Goal: Purchase product/service

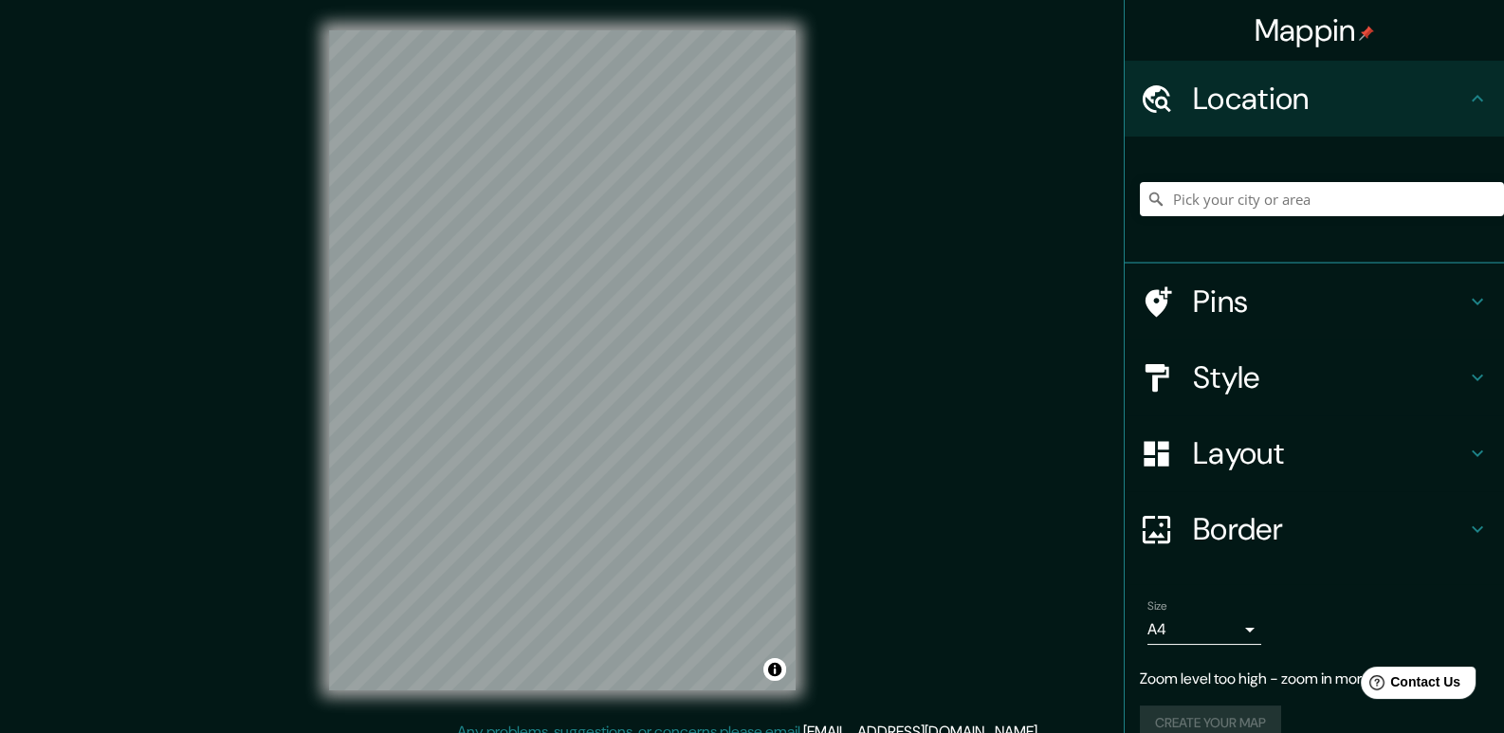
click at [1270, 218] on div at bounding box center [1322, 199] width 364 height 95
click at [1269, 212] on input "Pick your city or area" at bounding box center [1322, 199] width 364 height 34
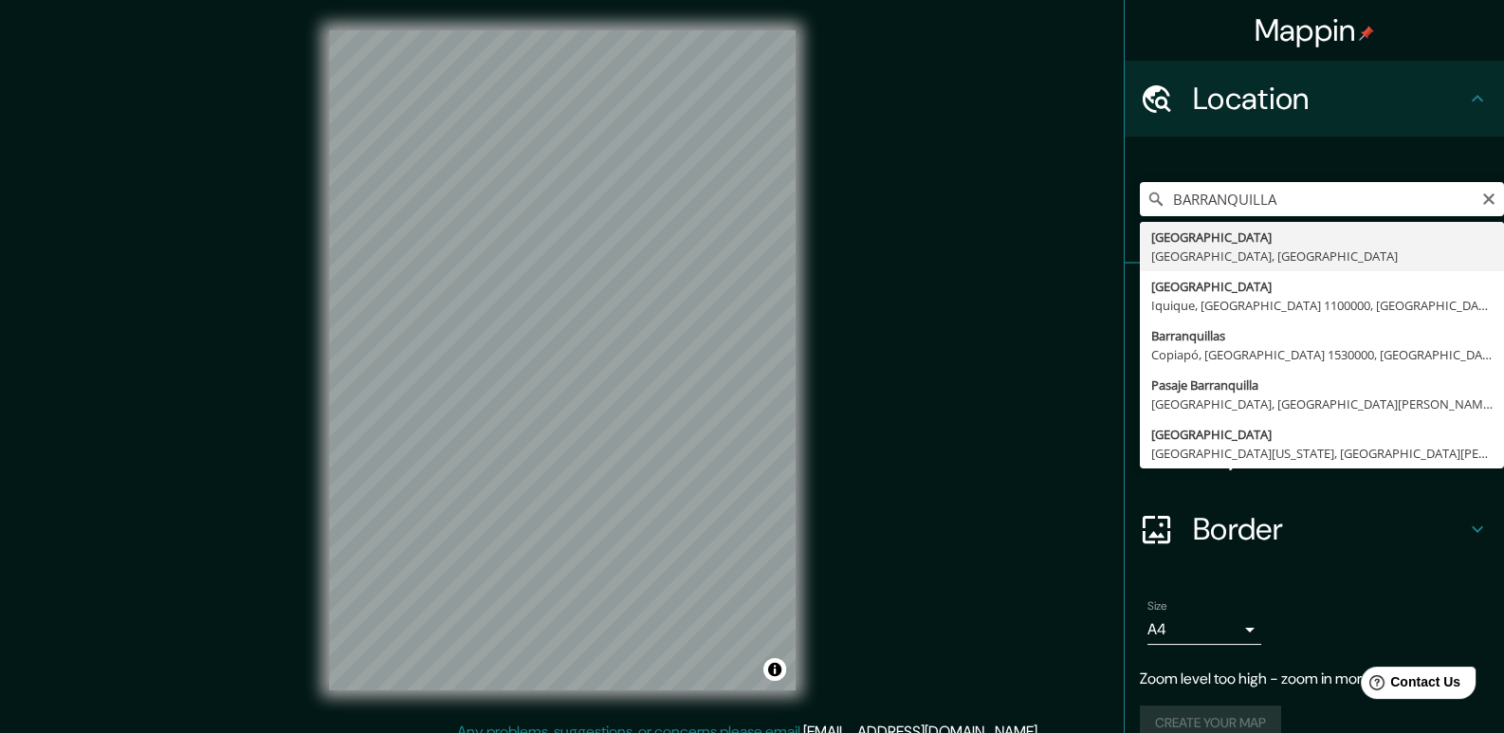
type input "[GEOGRAPHIC_DATA], [GEOGRAPHIC_DATA], [GEOGRAPHIC_DATA]"
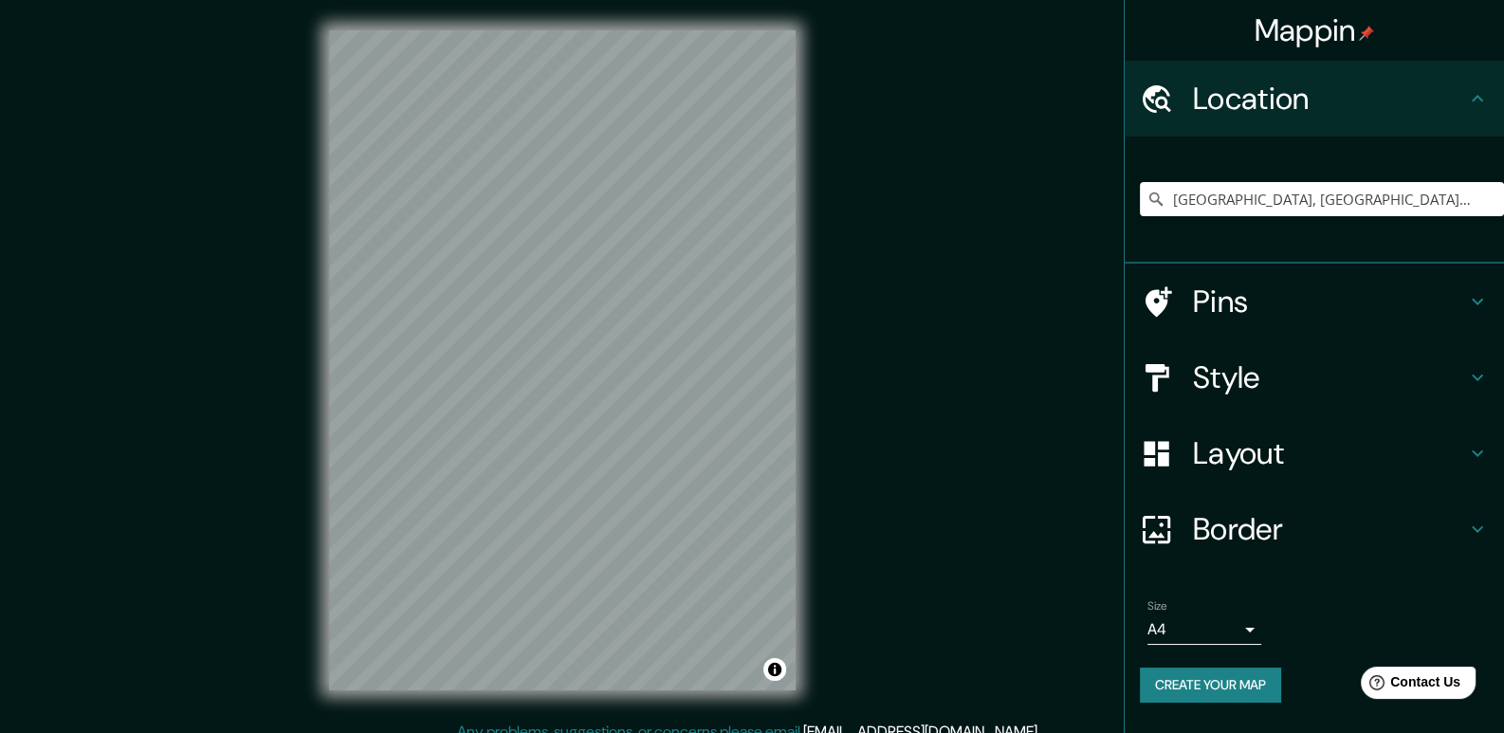
click at [1224, 286] on h4 "Pins" at bounding box center [1329, 302] width 273 height 38
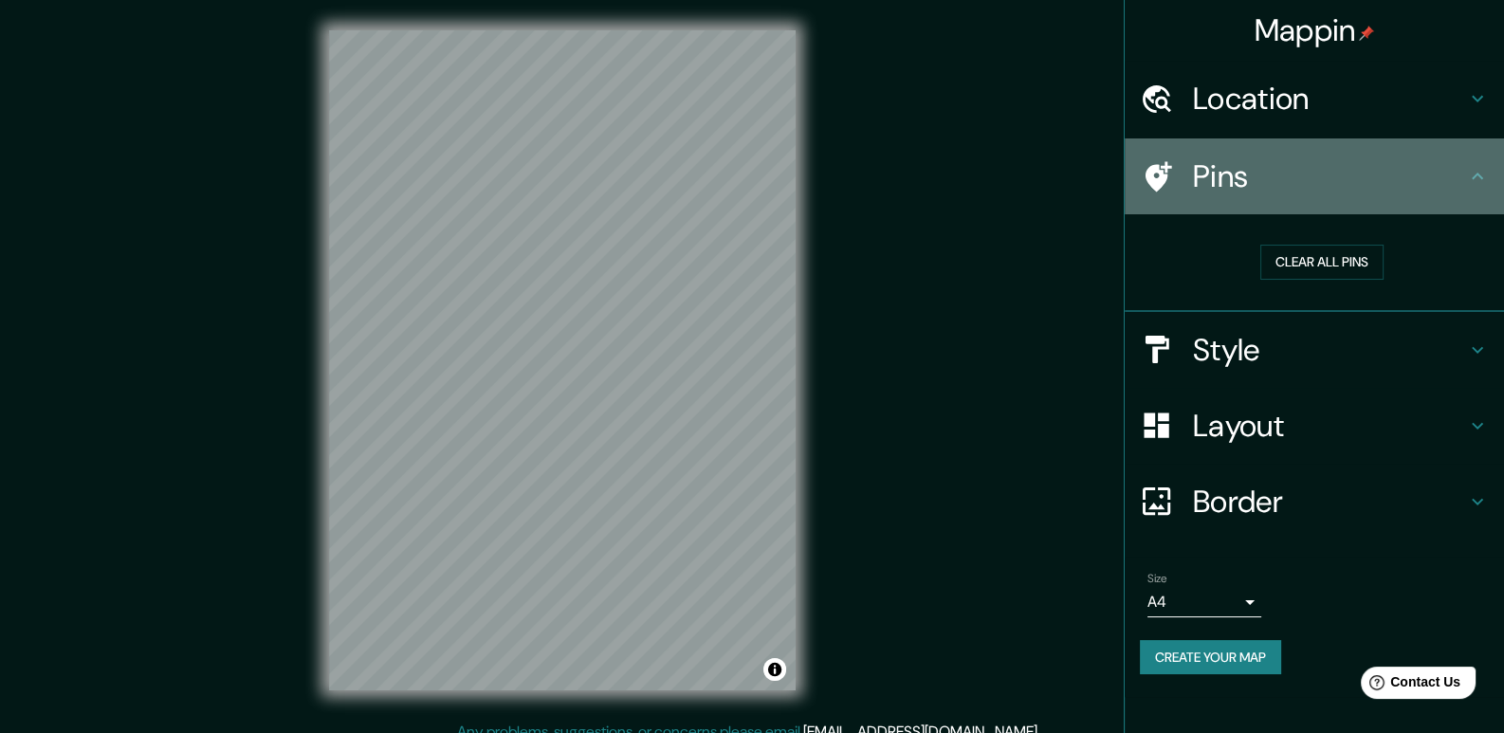
click at [1296, 207] on div "Pins" at bounding box center [1314, 176] width 379 height 76
click at [1479, 169] on icon at bounding box center [1478, 176] width 23 height 23
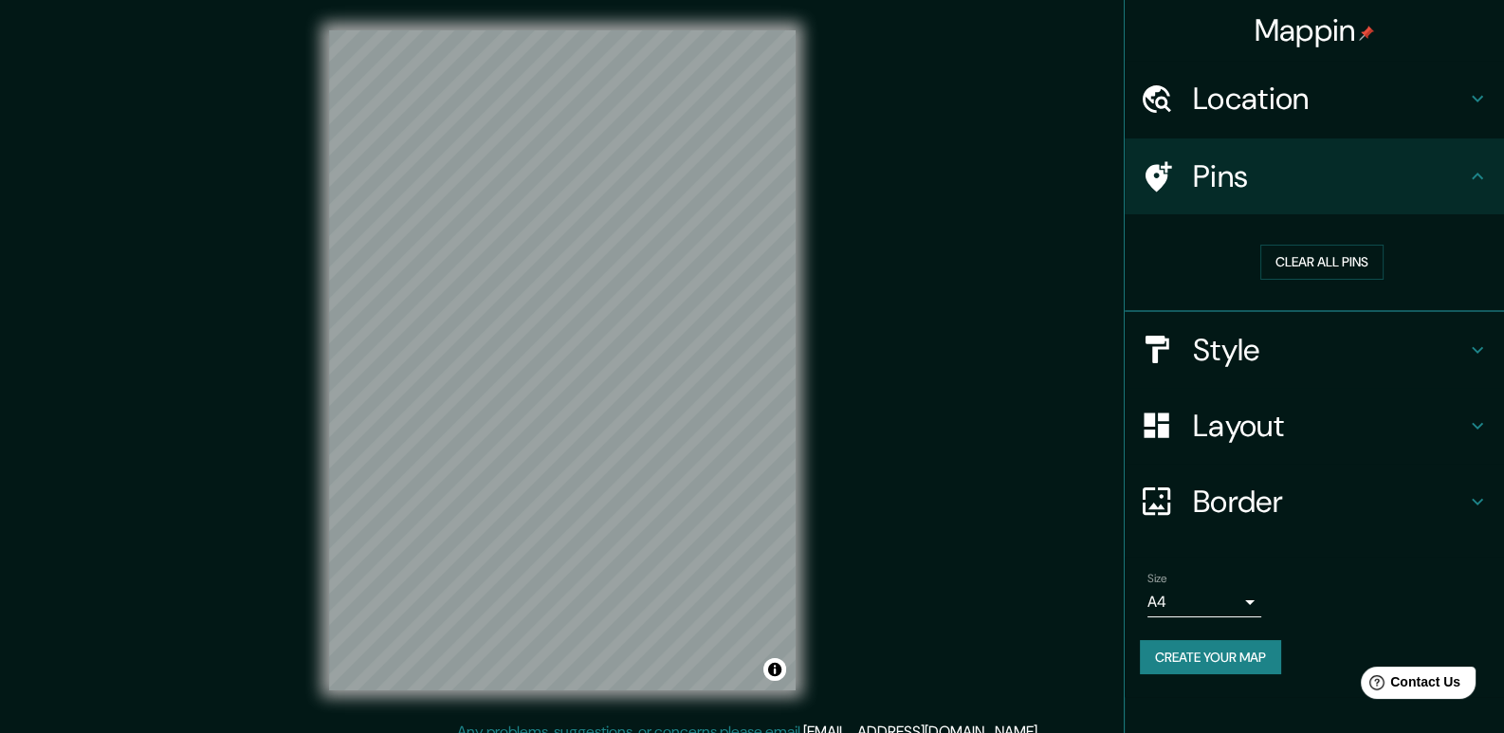
click at [1250, 487] on h4 "Border" at bounding box center [1329, 502] width 273 height 38
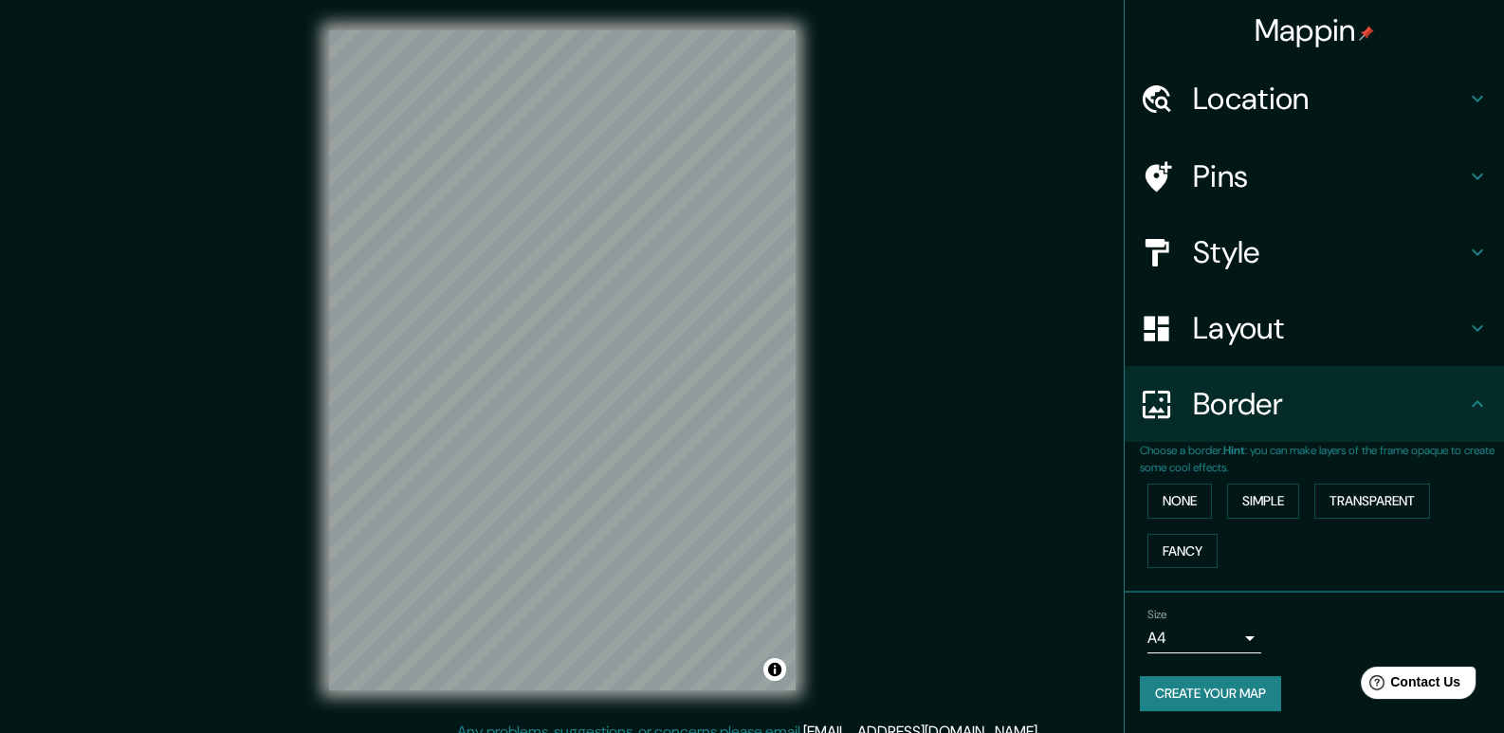
click at [1292, 332] on h4 "Layout" at bounding box center [1329, 328] width 273 height 38
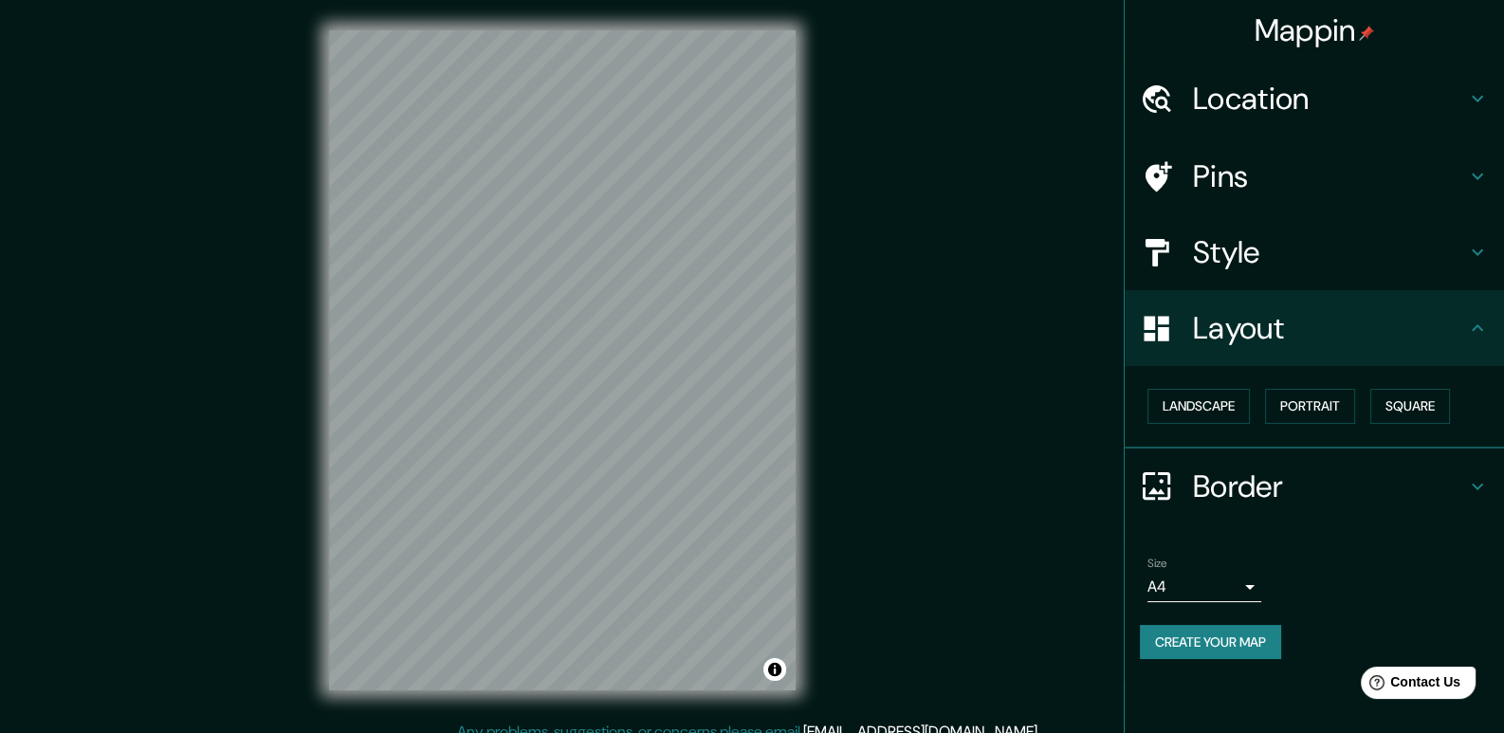
click at [1279, 248] on h4 "Style" at bounding box center [1329, 252] width 273 height 38
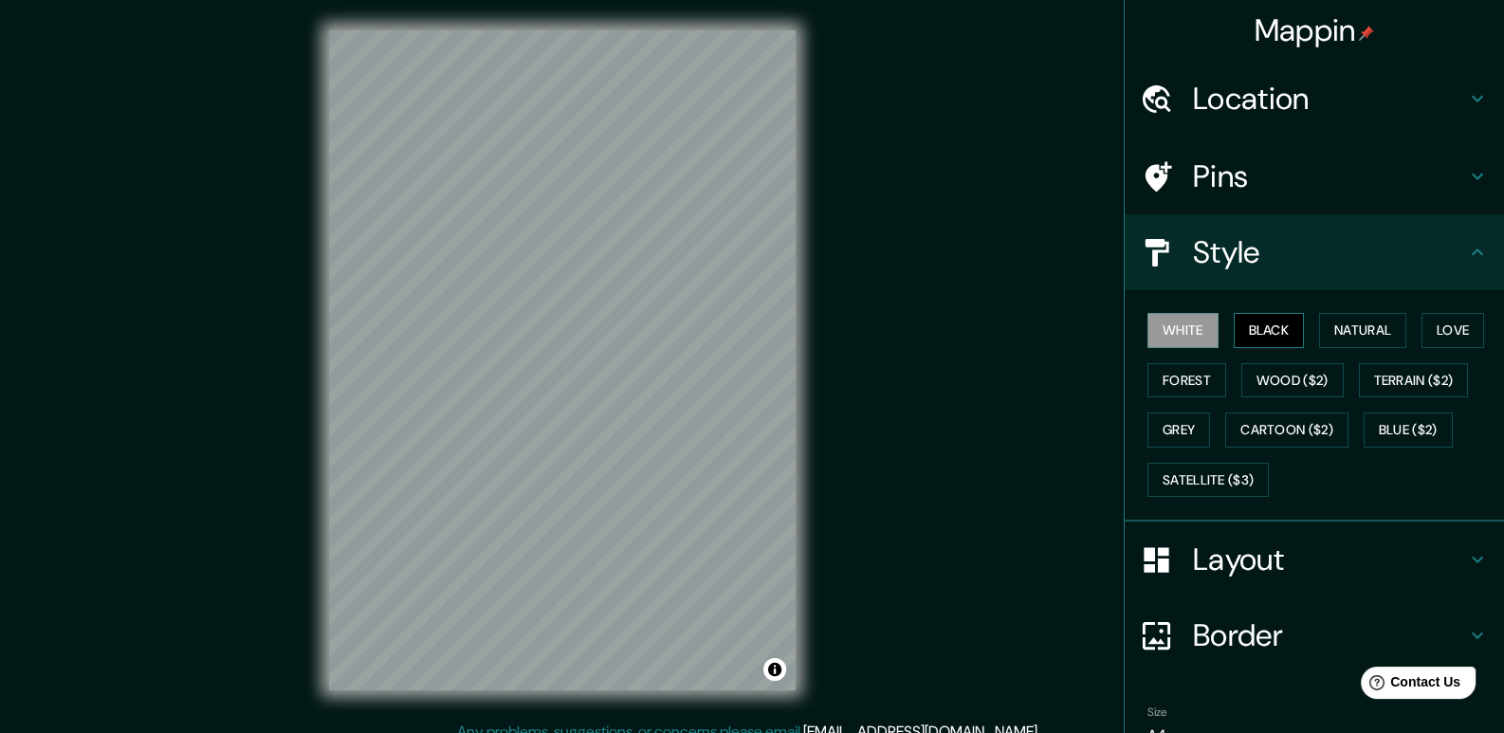
click at [1248, 324] on button "Black" at bounding box center [1269, 330] width 71 height 35
click at [1346, 322] on button "Natural" at bounding box center [1362, 330] width 87 height 35
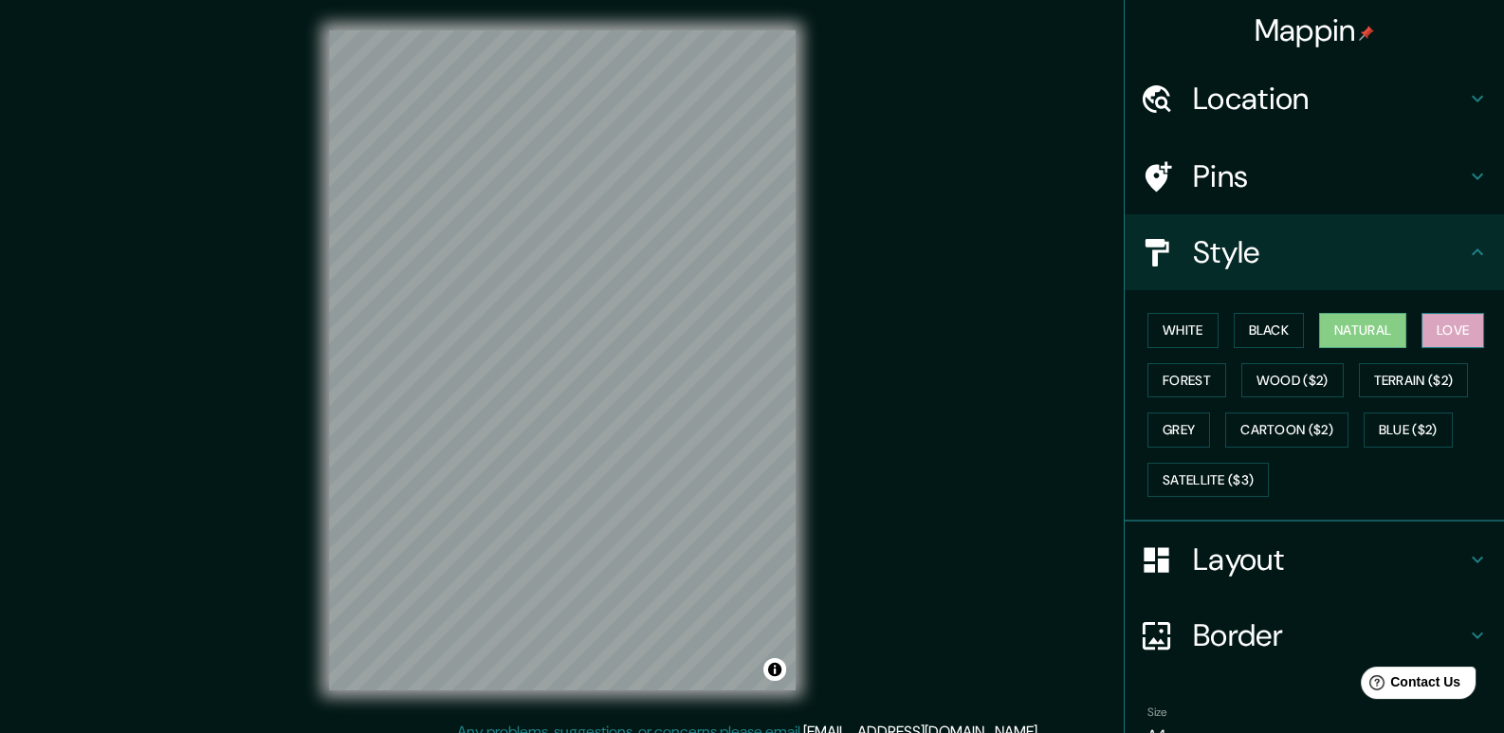
click at [1439, 325] on button "Love" at bounding box center [1453, 330] width 63 height 35
click at [1204, 391] on button "Forest" at bounding box center [1187, 380] width 79 height 35
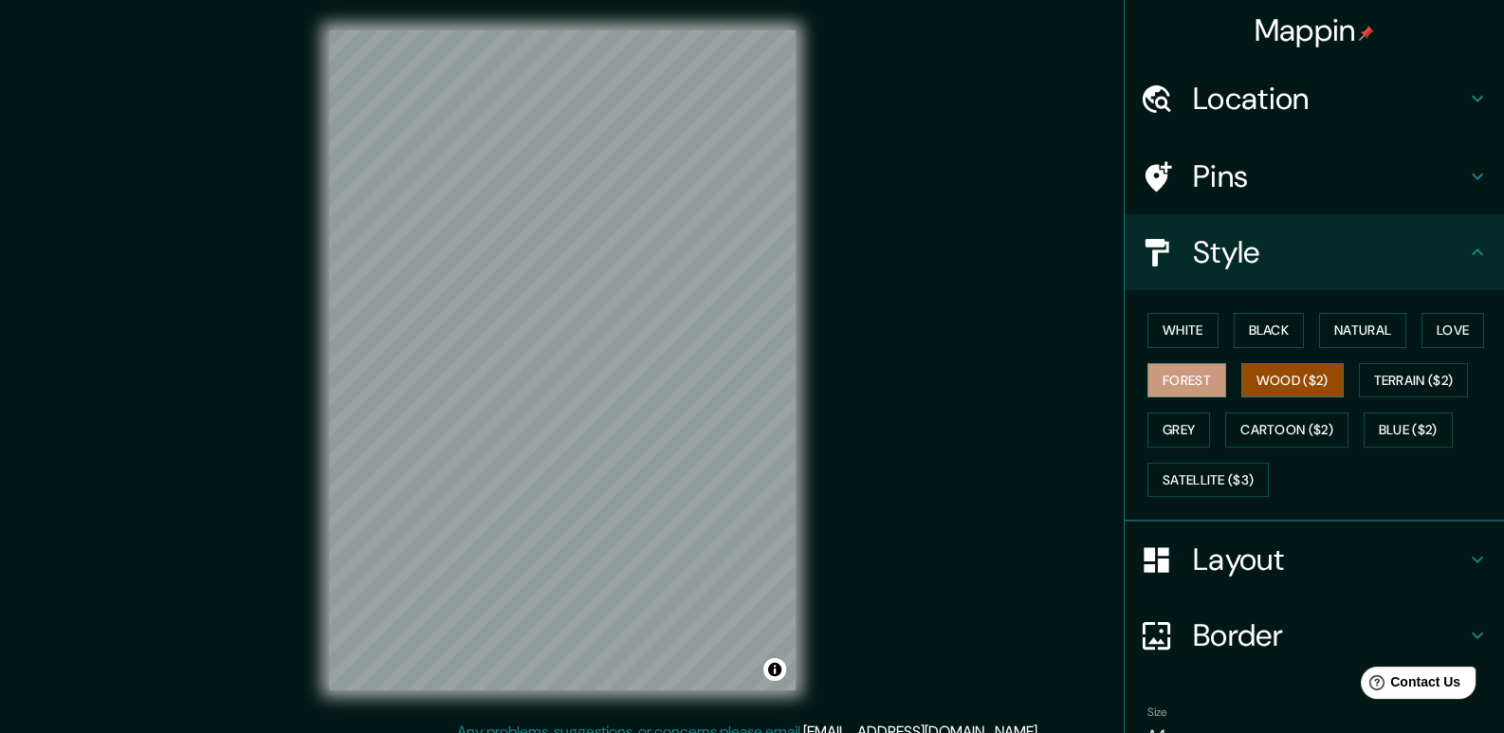
click at [1271, 387] on button "Wood ($2)" at bounding box center [1293, 380] width 102 height 35
click at [1269, 428] on button "Cartoon ($2)" at bounding box center [1287, 430] width 123 height 35
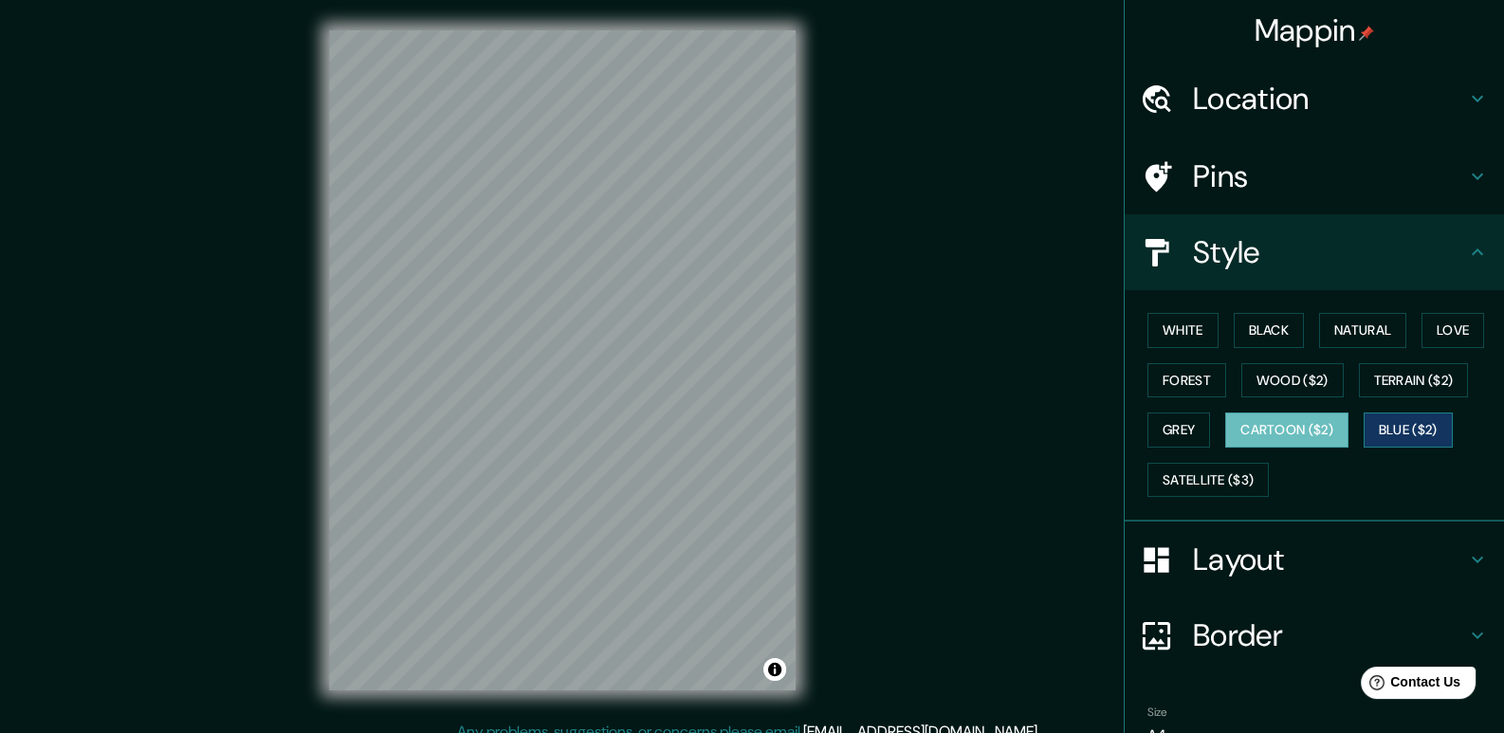
click at [1385, 429] on button "Blue ($2)" at bounding box center [1408, 430] width 89 height 35
click at [1266, 474] on div "White Black Natural Love Forest Wood ($2) Terrain ($2) Grey Cartoon ($2) Blue (…" at bounding box center [1322, 404] width 364 height 199
click at [1233, 473] on button "Satellite ($3)" at bounding box center [1208, 480] width 121 height 35
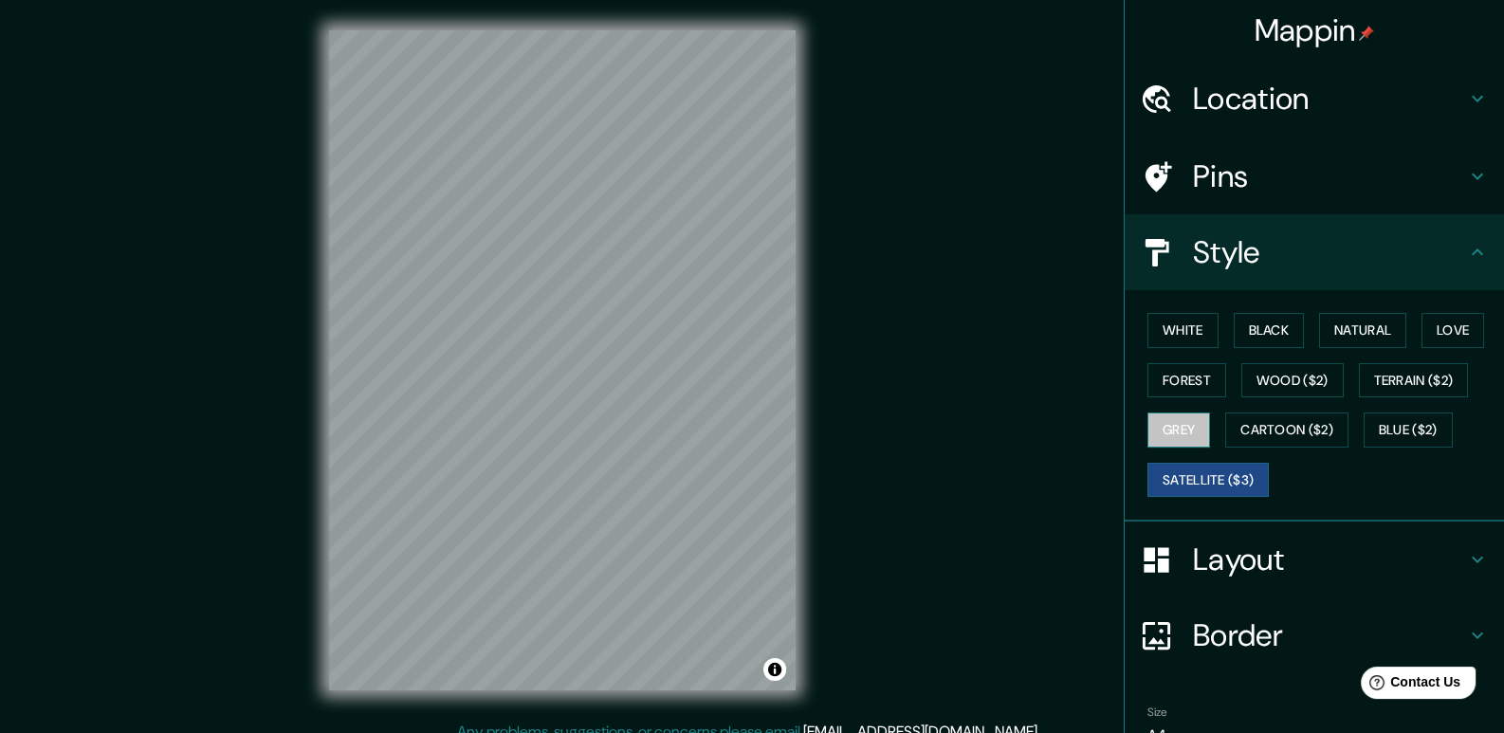
click at [1169, 420] on button "Grey" at bounding box center [1179, 430] width 63 height 35
click at [1162, 377] on button "Forest" at bounding box center [1187, 380] width 79 height 35
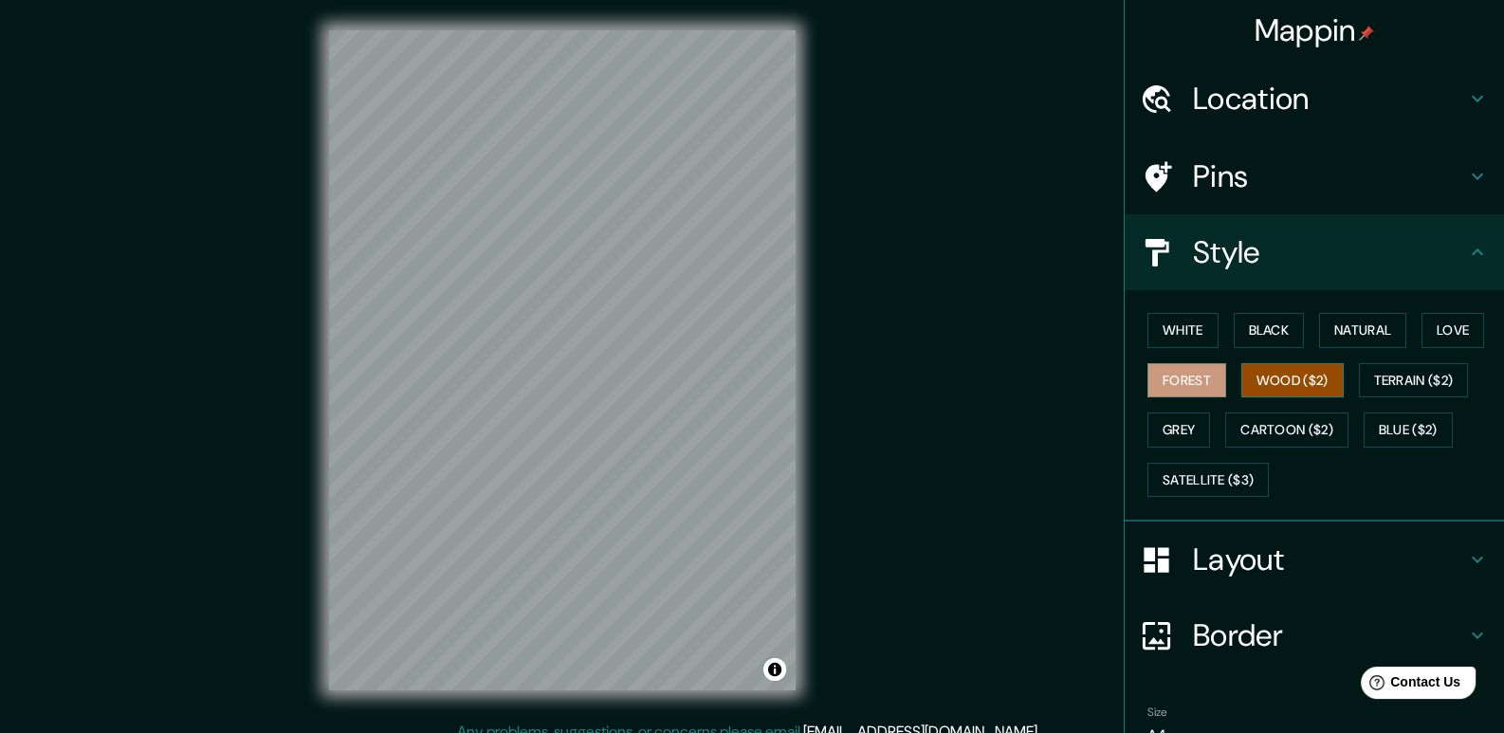
click at [1249, 374] on button "Wood ($2)" at bounding box center [1293, 380] width 102 height 35
click at [1390, 376] on button "Terrain ($2)" at bounding box center [1414, 380] width 110 height 35
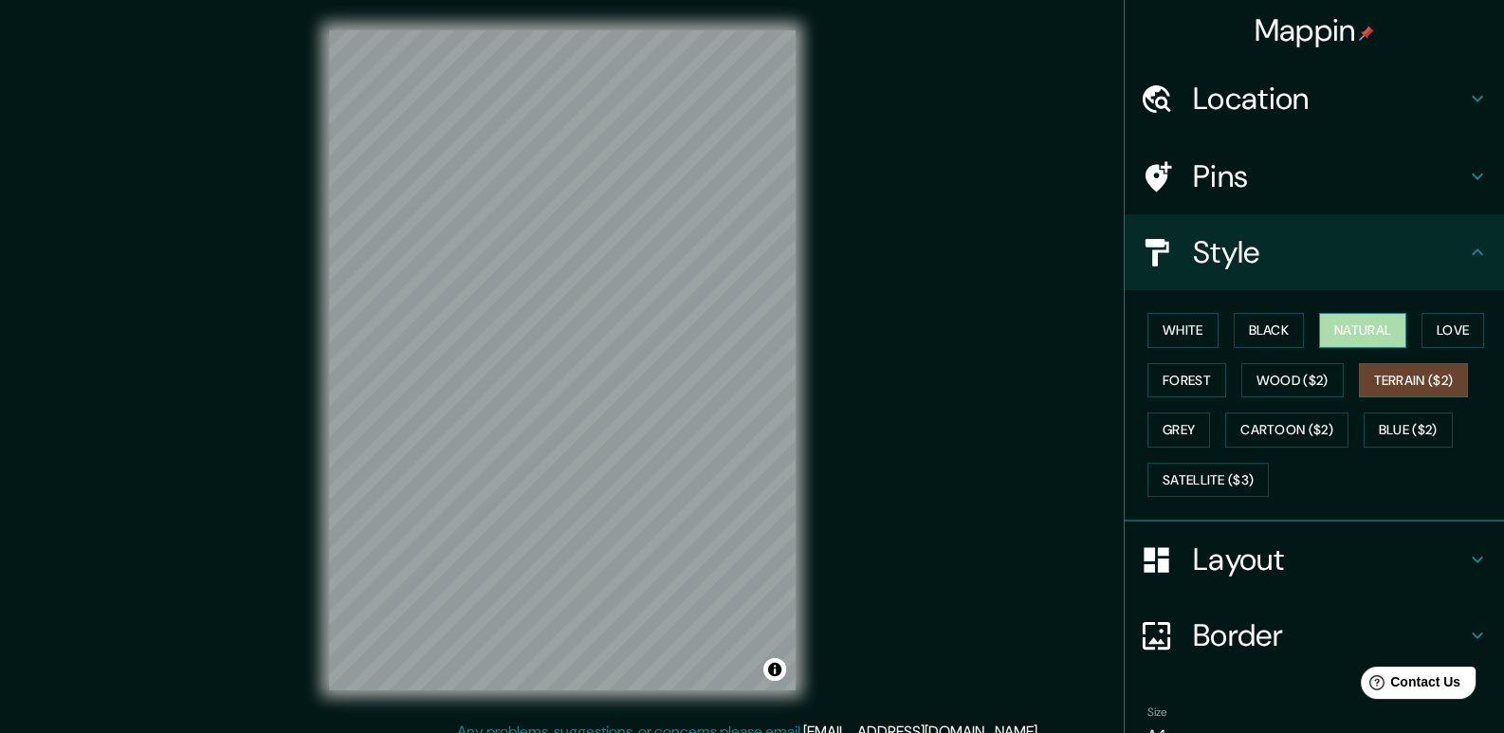
click at [1371, 320] on button "Natural" at bounding box center [1362, 330] width 87 height 35
click at [1430, 322] on button "Love" at bounding box center [1453, 330] width 63 height 35
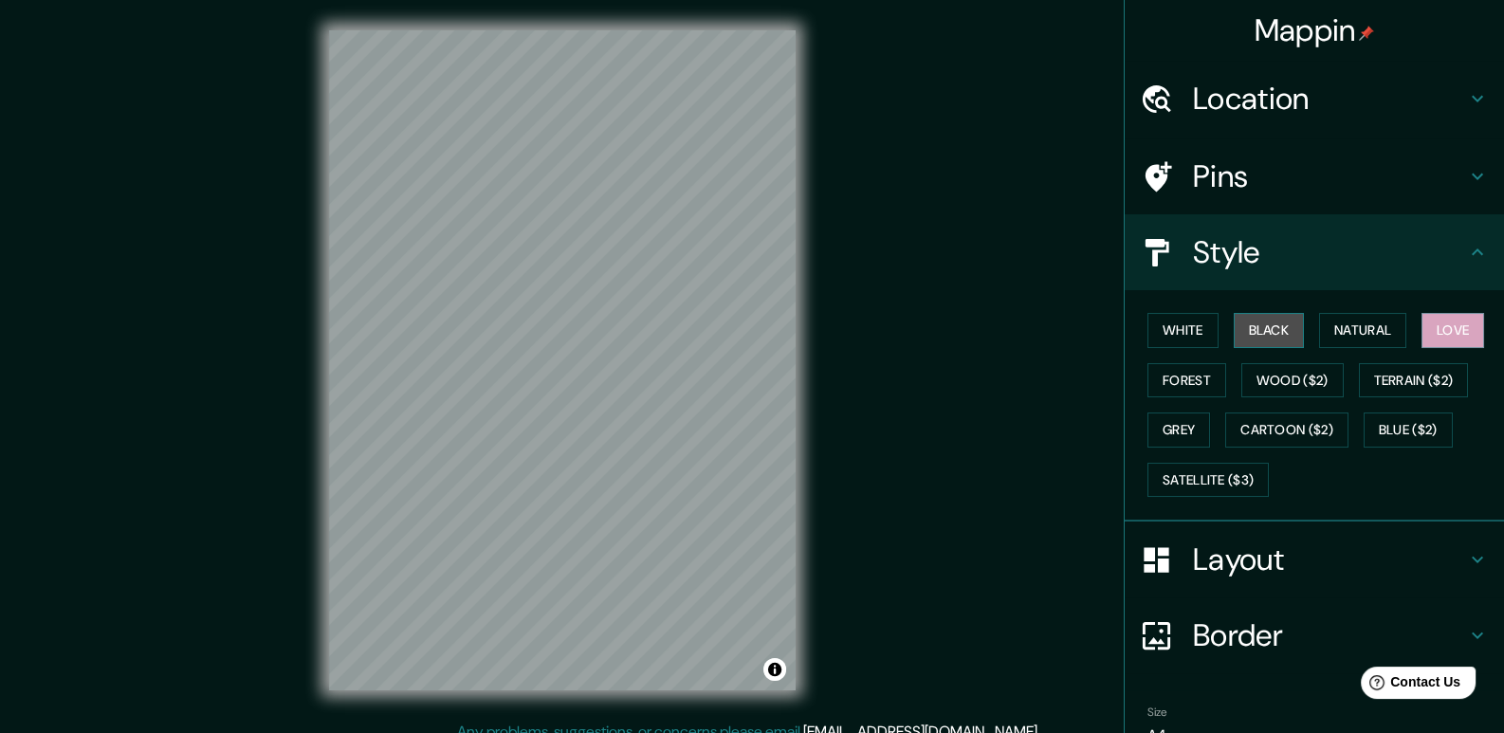
click at [1247, 335] on button "Black" at bounding box center [1269, 330] width 71 height 35
click at [1160, 340] on button "White" at bounding box center [1183, 330] width 71 height 35
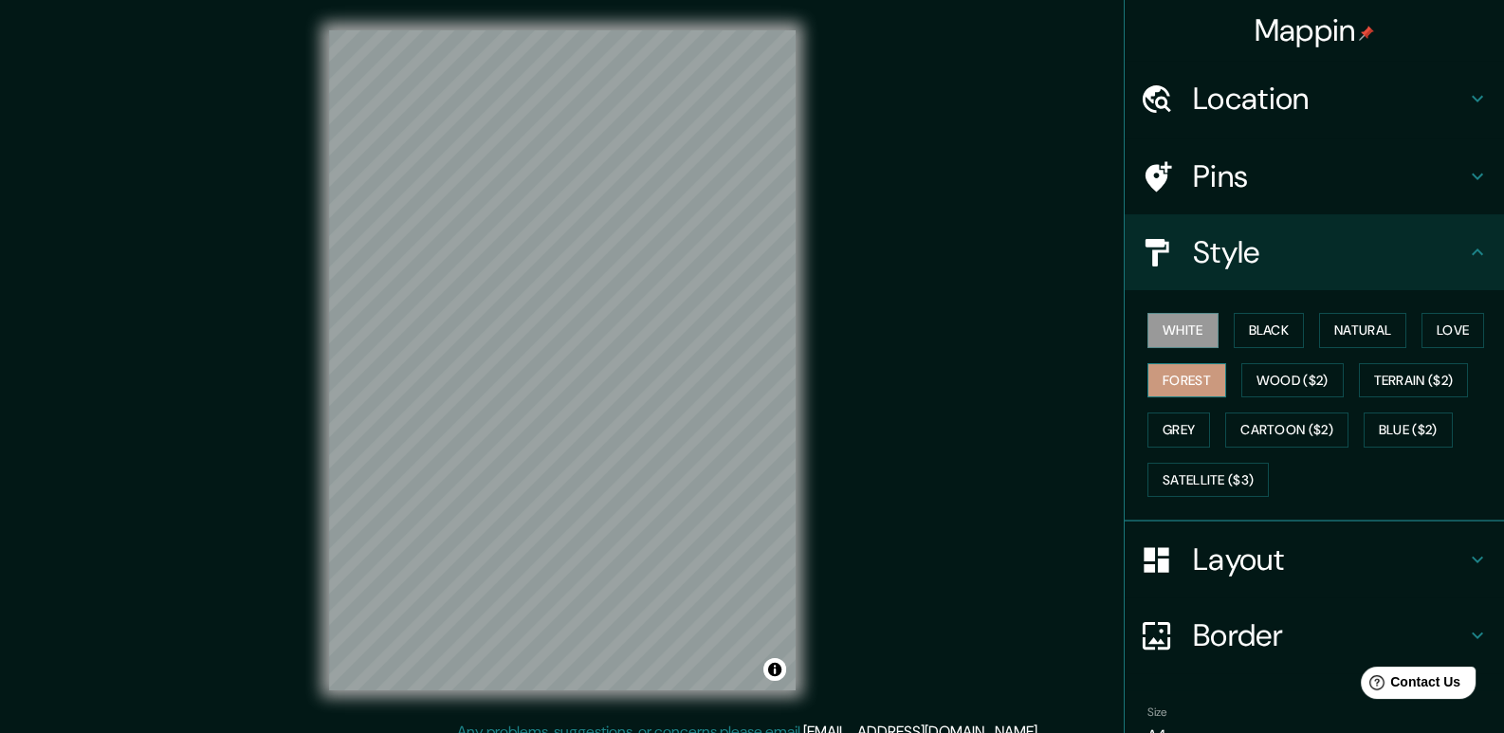
click at [1179, 394] on button "Forest" at bounding box center [1187, 380] width 79 height 35
click at [1178, 426] on button "Grey" at bounding box center [1179, 430] width 63 height 35
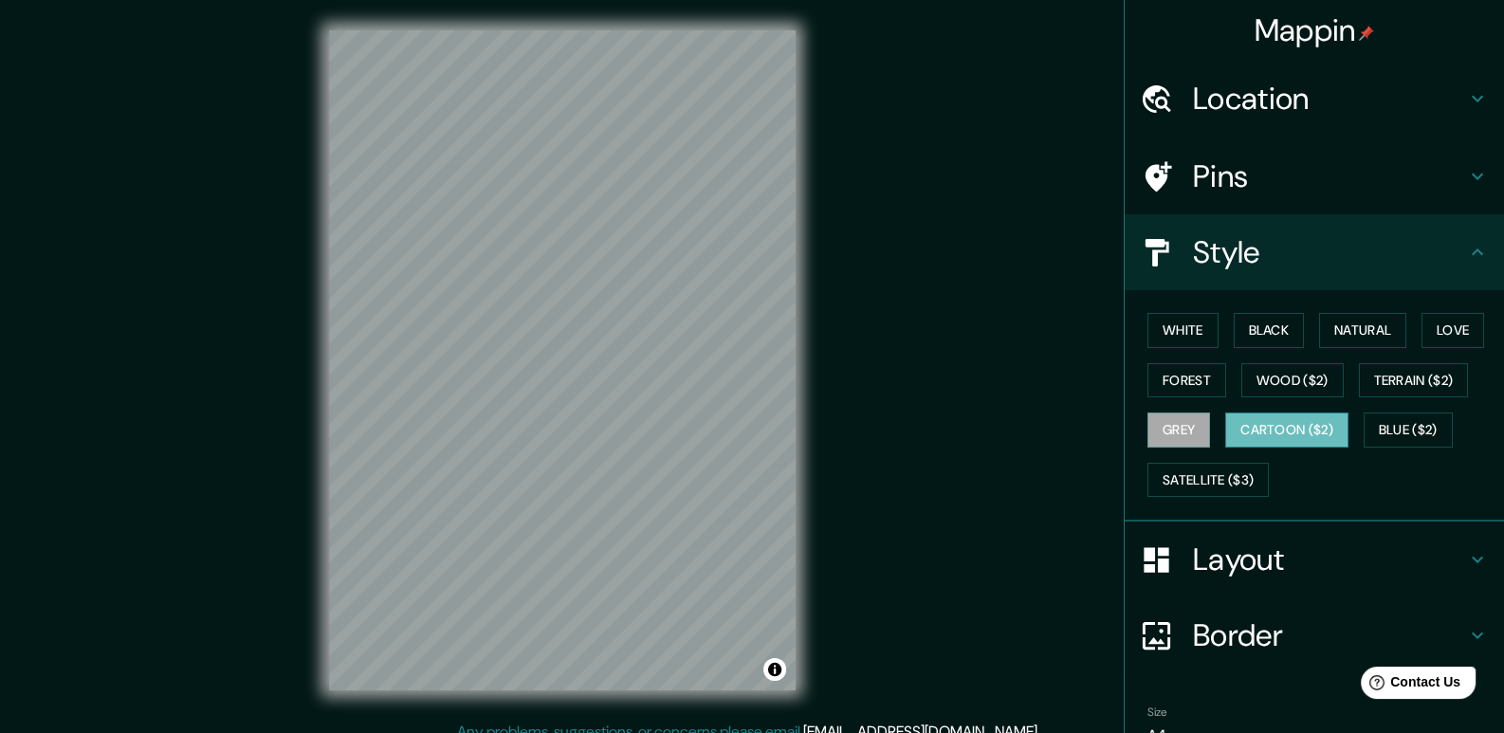
click at [1244, 418] on button "Cartoon ($2)" at bounding box center [1287, 430] width 123 height 35
click at [1183, 422] on button "Grey" at bounding box center [1179, 430] width 63 height 35
click at [1296, 370] on button "Wood ($2)" at bounding box center [1293, 380] width 102 height 35
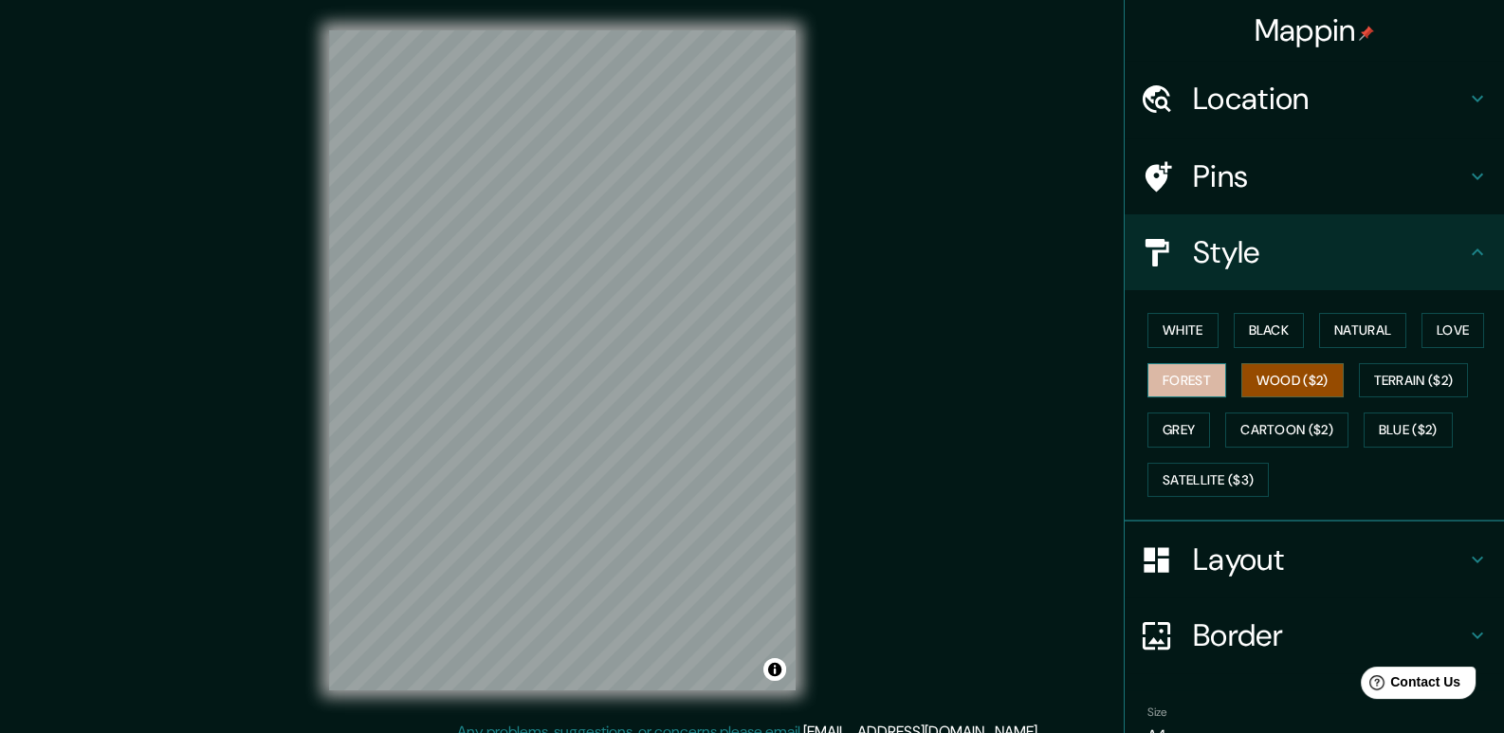
click at [1198, 383] on button "Forest" at bounding box center [1187, 380] width 79 height 35
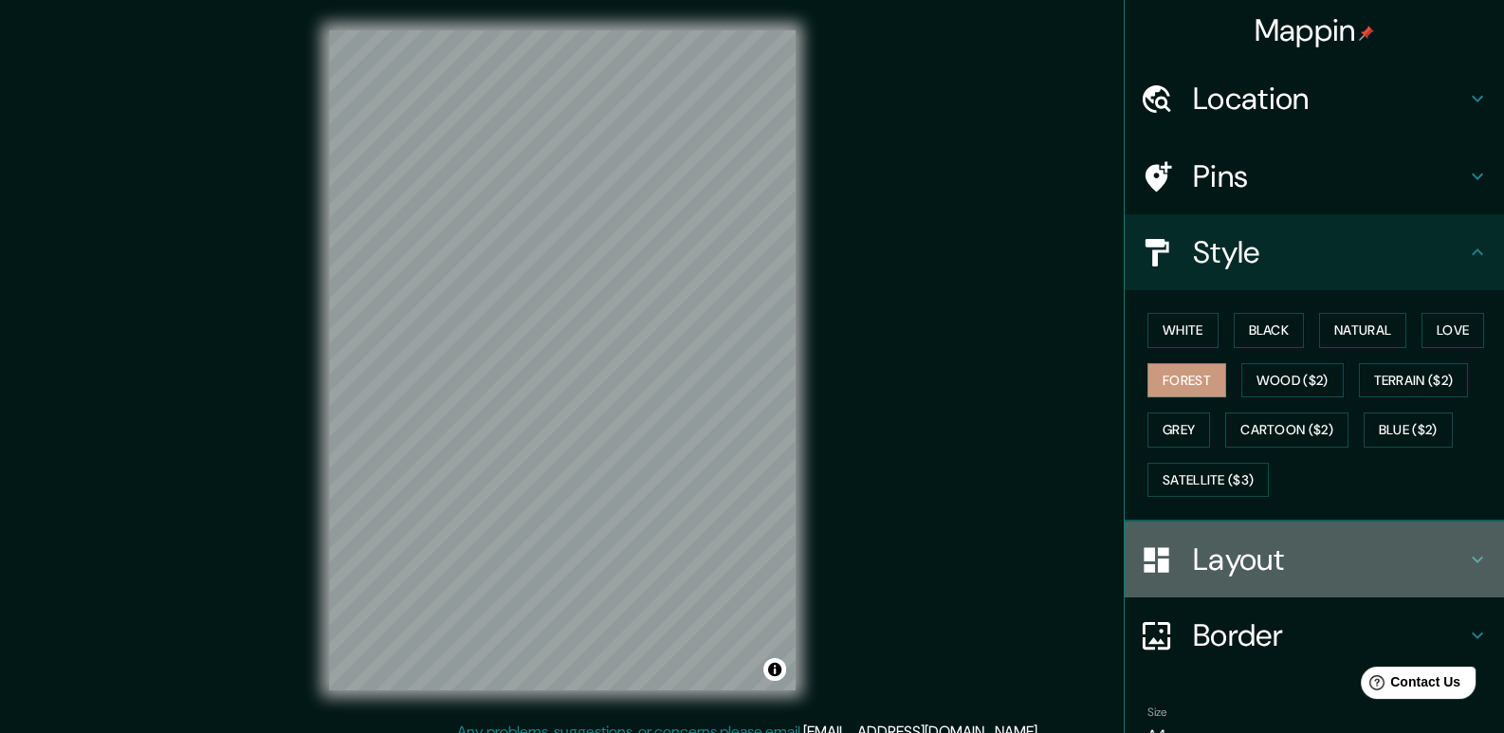
click at [1248, 552] on h4 "Layout" at bounding box center [1329, 560] width 273 height 38
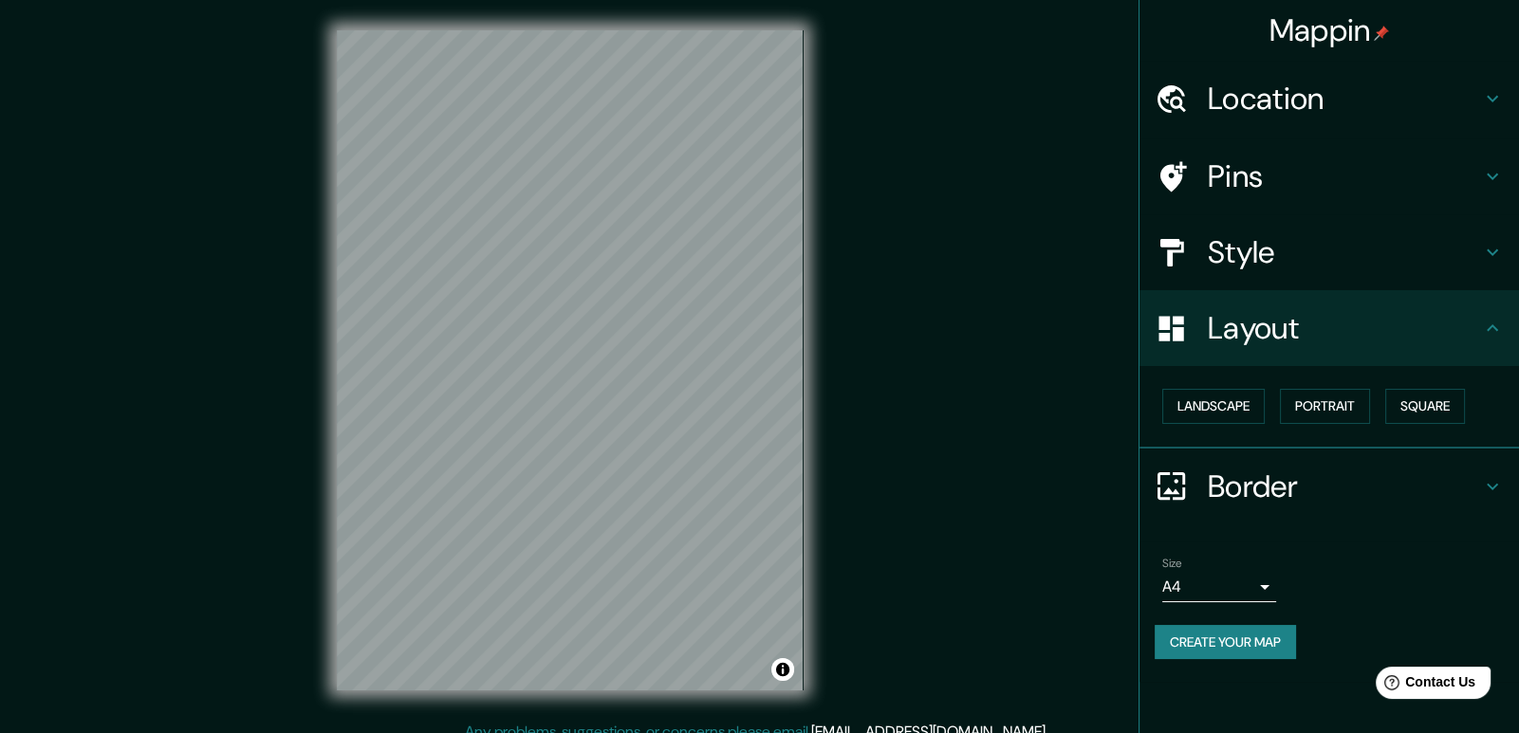
click at [1243, 582] on body "Mappin Location Barranquilla, Atlántico, Colombia Pins Style Layout Landscape P…" at bounding box center [759, 366] width 1519 height 733
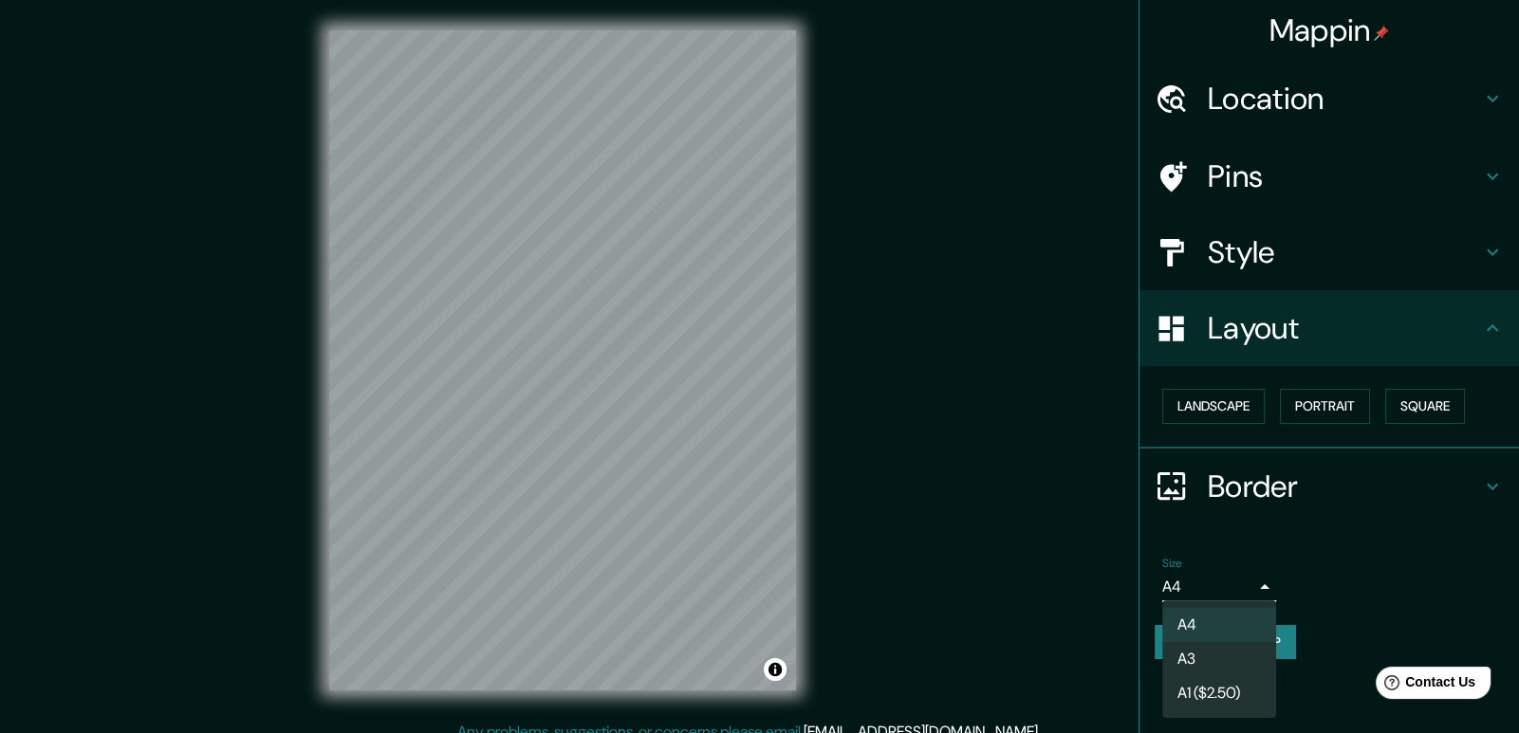
click at [1228, 662] on li "A3" at bounding box center [1219, 659] width 114 height 34
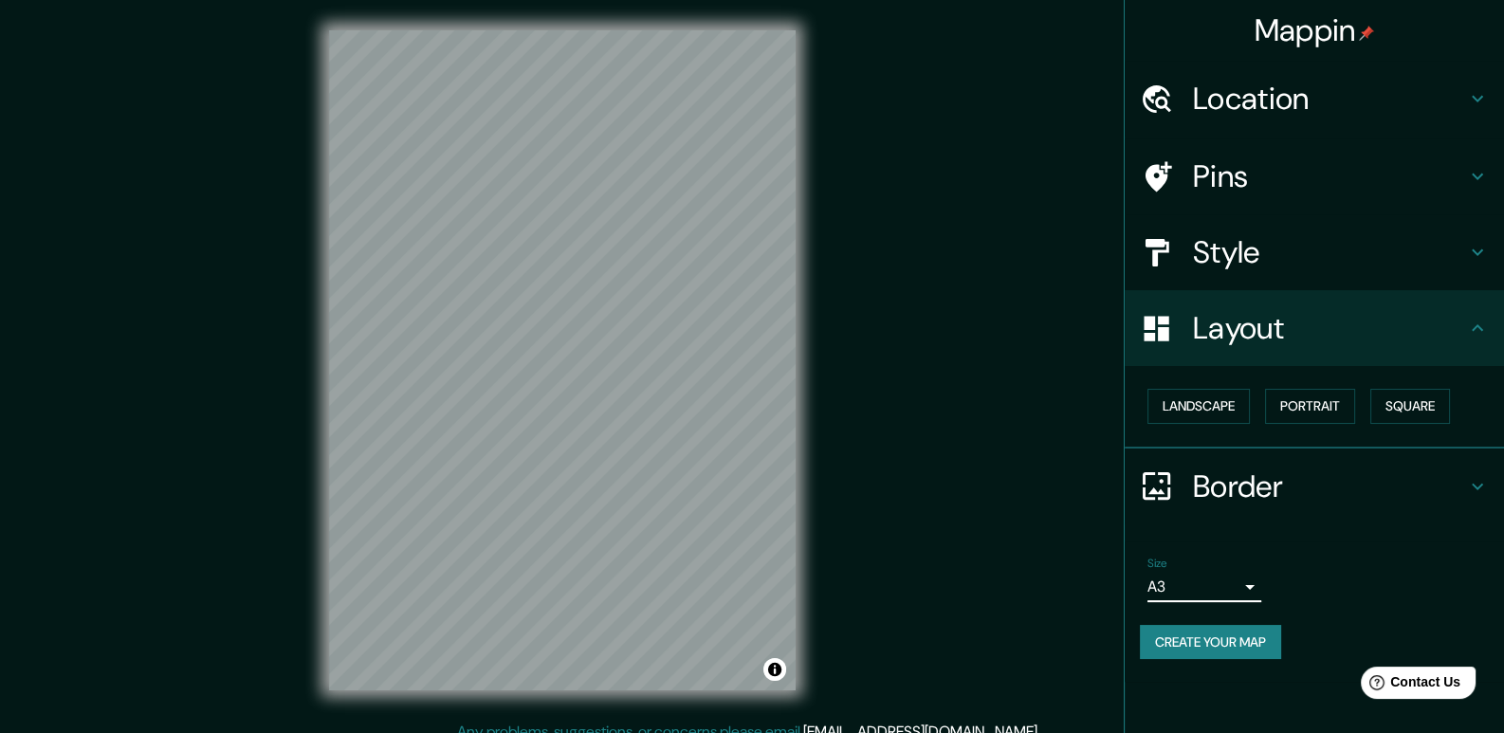
click at [1224, 634] on button "Create your map" at bounding box center [1210, 642] width 141 height 35
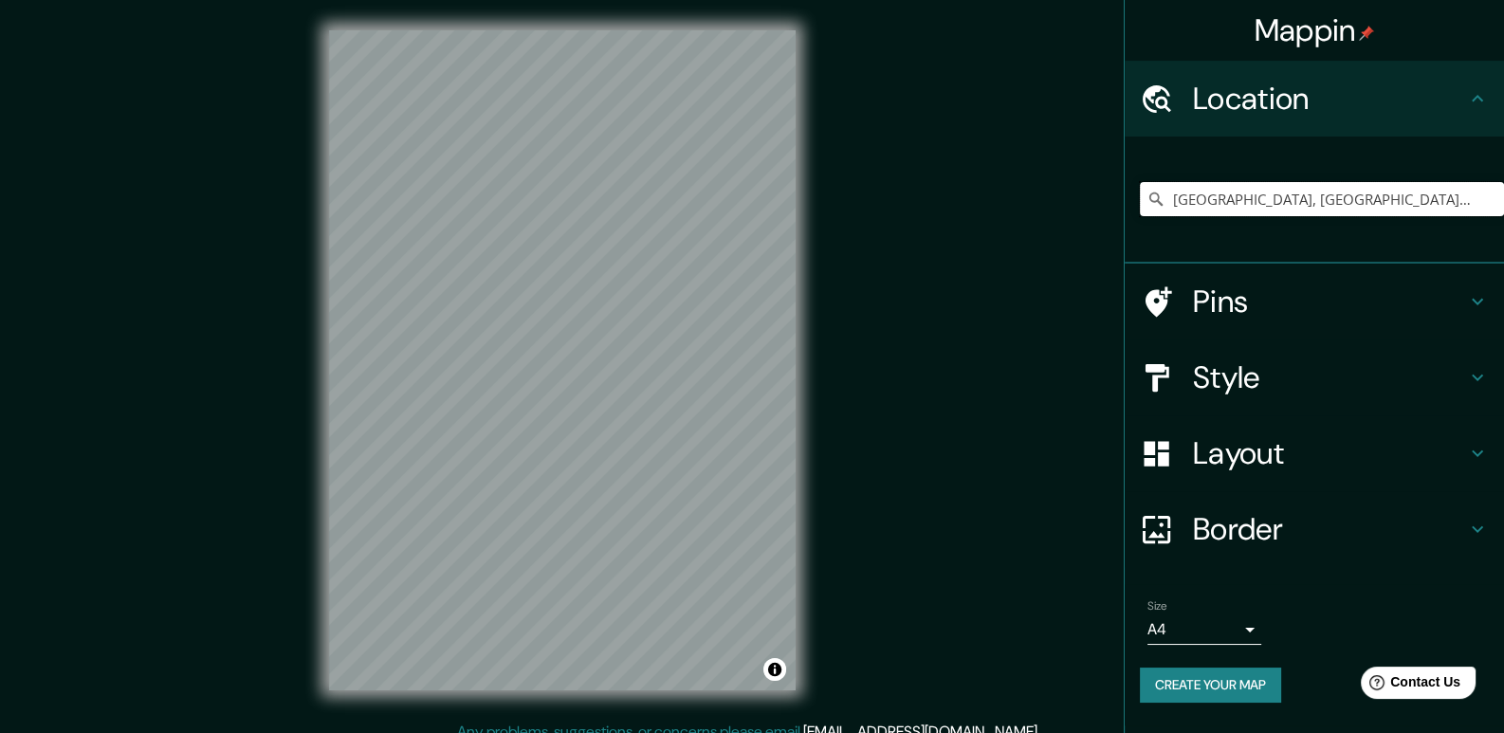
click at [1253, 202] on input "[GEOGRAPHIC_DATA], [GEOGRAPHIC_DATA], [GEOGRAPHIC_DATA]" at bounding box center [1322, 199] width 364 height 34
click at [1408, 193] on input "[GEOGRAPHIC_DATA], [GEOGRAPHIC_DATA], [GEOGRAPHIC_DATA]" at bounding box center [1322, 199] width 364 height 34
